Goal: Task Accomplishment & Management: Complete application form

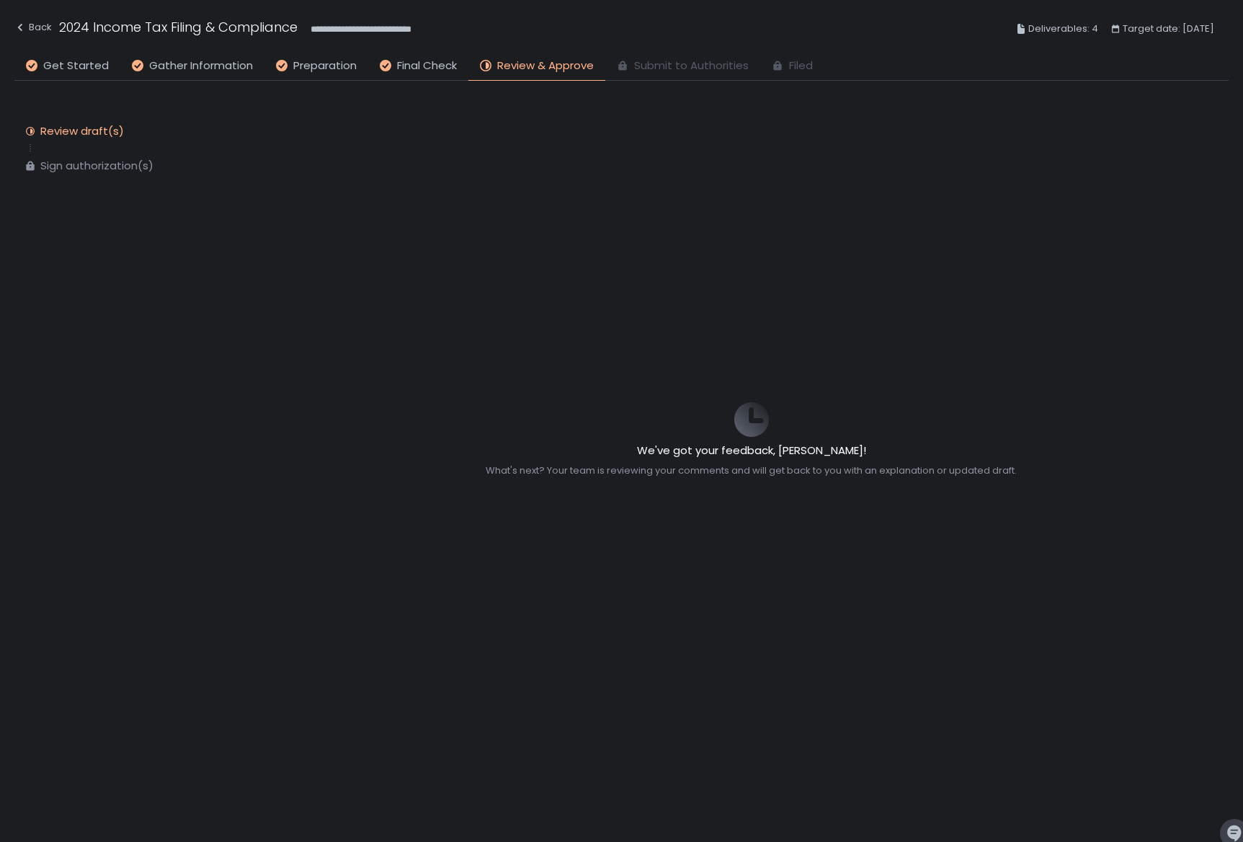
click at [68, 169] on div "Sign authorization(s)" at bounding box center [96, 166] width 113 height 14
click at [46, 132] on div "Review draft(s)" at bounding box center [82, 131] width 84 height 14
click at [47, 132] on div "Review draft(s)" at bounding box center [82, 131] width 84 height 14
drag, startPoint x: 1072, startPoint y: 333, endPoint x: 1039, endPoint y: 329, distance: 33.3
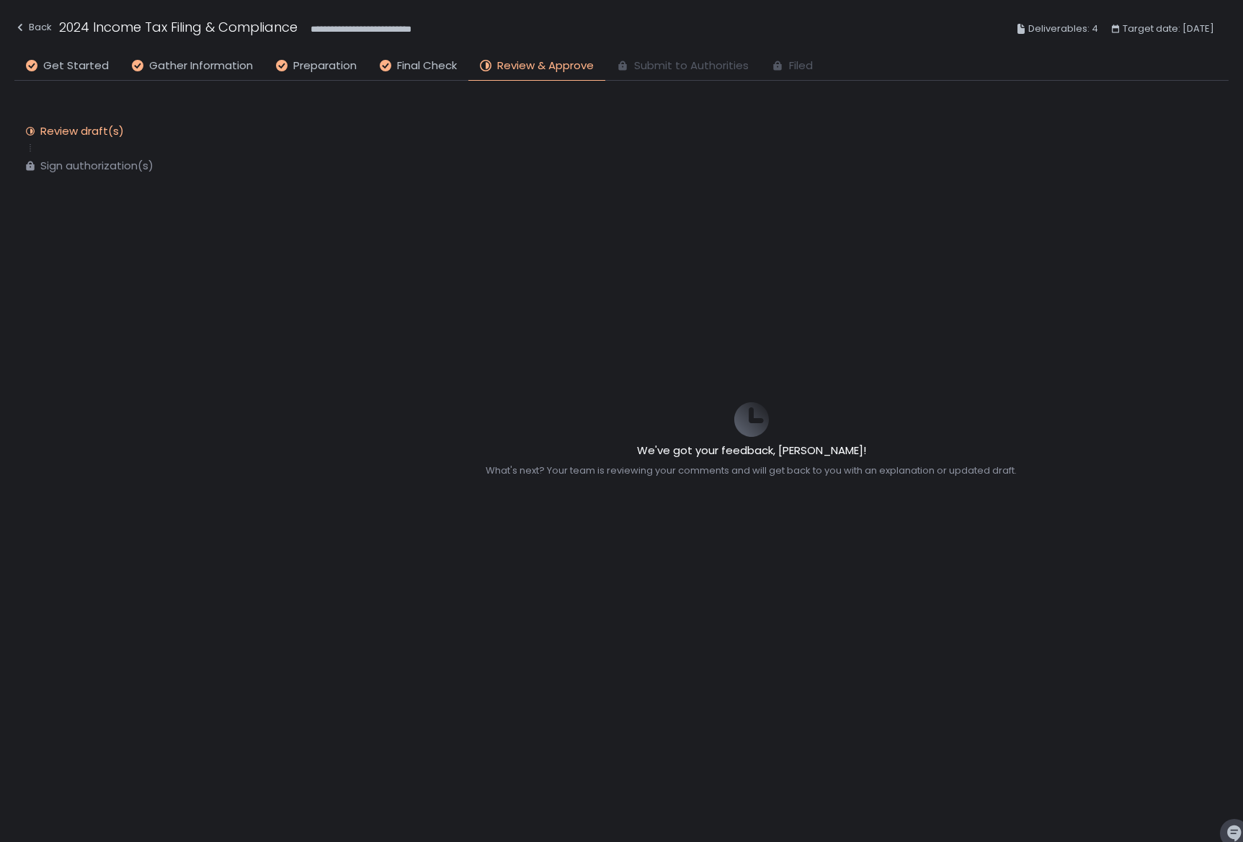
click at [1069, 332] on div "We've got your feedback, [PERSON_NAME]! What's next? Your team is reviewing you…" at bounding box center [752, 440] width 692 height 719
drag, startPoint x: 746, startPoint y: 473, endPoint x: 739, endPoint y: 454, distance: 20.5
click at [747, 473] on div "What's next? Your team is reviewing your comments and will get back to you with…" at bounding box center [751, 470] width 531 height 13
click at [708, 432] on div "We've got your feedback, [PERSON_NAME]! What's next? Your team is reviewing you…" at bounding box center [752, 440] width 692 height 76
drag, startPoint x: 707, startPoint y: 432, endPoint x: 752, endPoint y: 236, distance: 201.0
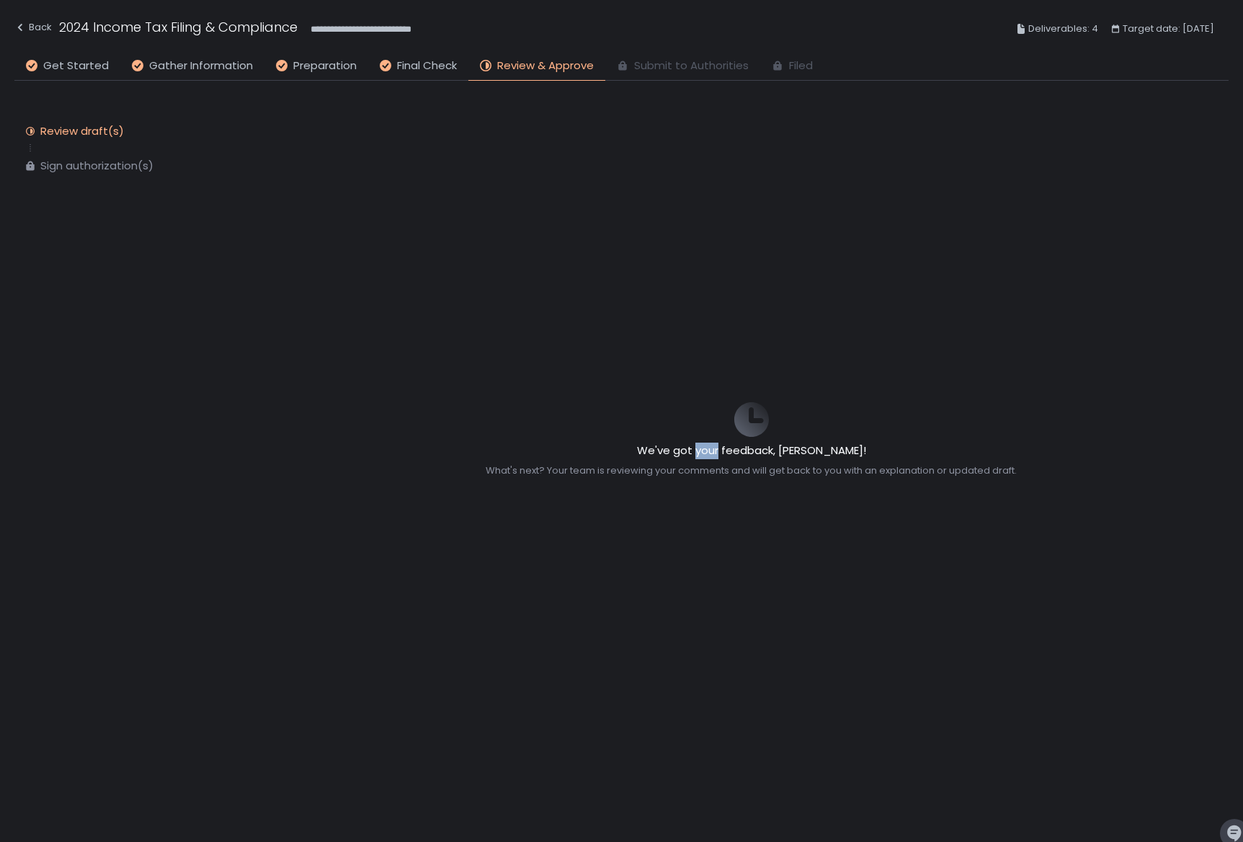
click at [706, 418] on div "We've got your feedback, [PERSON_NAME]! What's next? Your team is reviewing you…" at bounding box center [752, 440] width 692 height 76
